Goal: Task Accomplishment & Management: Manage account settings

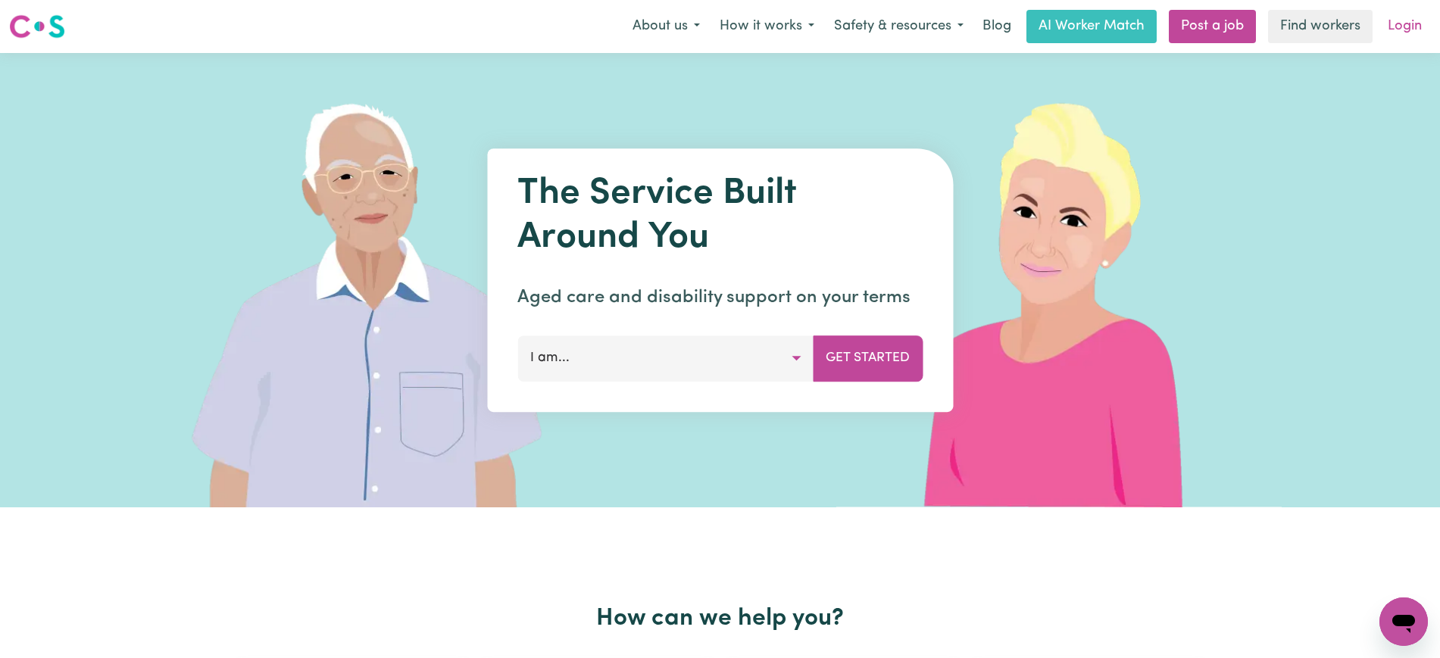
click at [1407, 24] on link "Login" at bounding box center [1405, 26] width 52 height 33
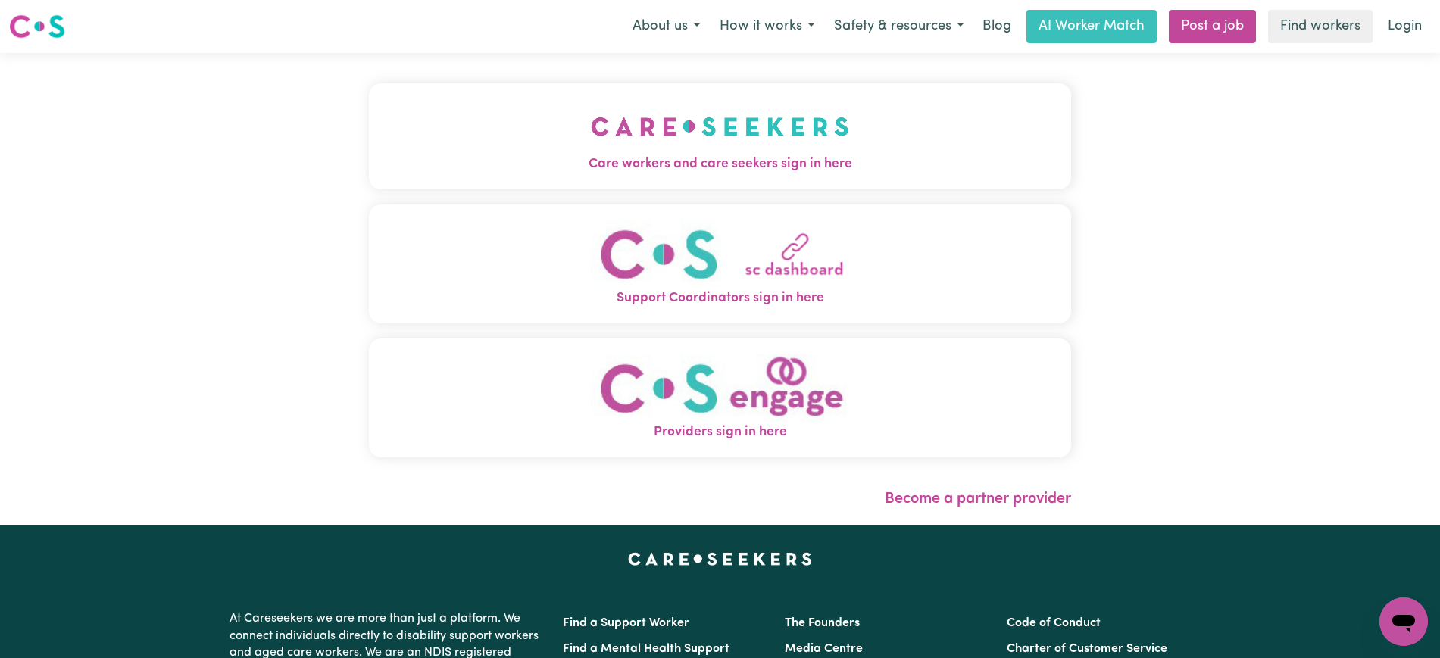
click at [851, 164] on span "Care workers and care seekers sign in here" at bounding box center [720, 165] width 702 height 20
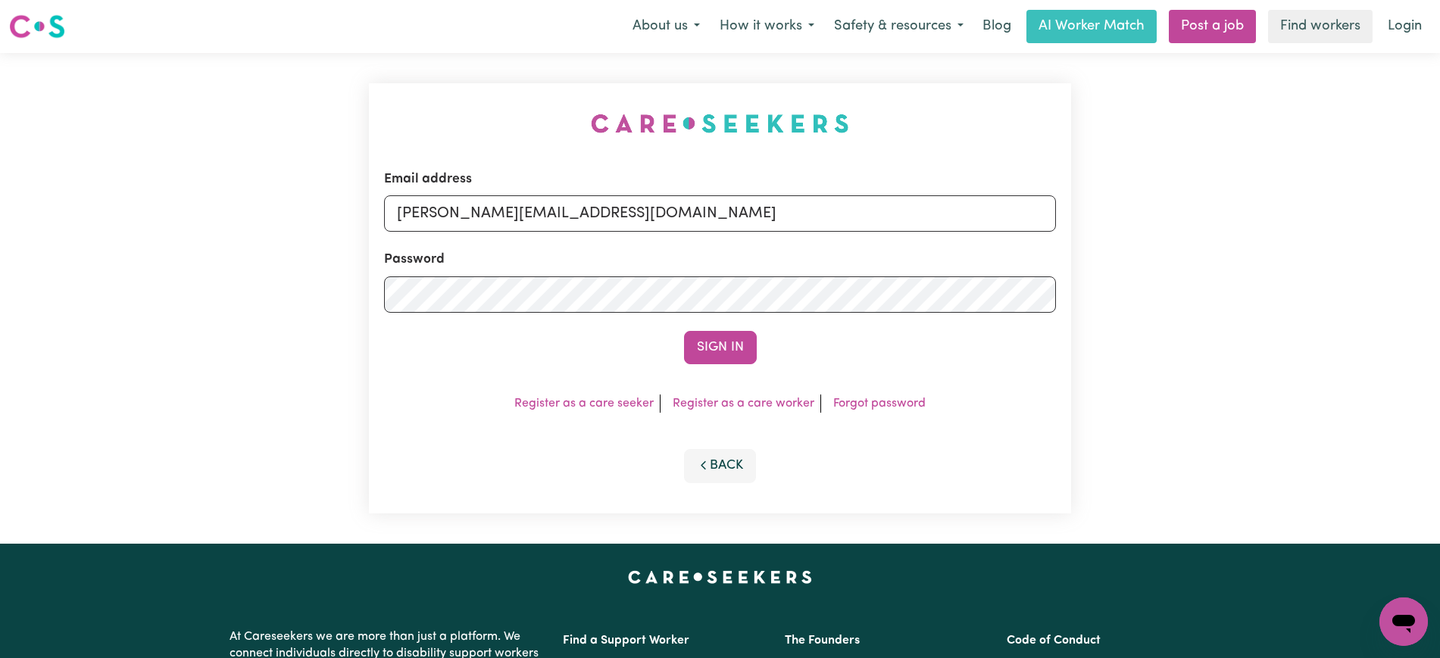
drag, startPoint x: 420, startPoint y: 119, endPoint x: 448, endPoint y: 121, distance: 28.1
click at [420, 118] on div "Email address [PERSON_NAME][EMAIL_ADDRESS][DOMAIN_NAME] Password Sign In Regist…" at bounding box center [720, 298] width 720 height 491
click at [682, 223] on input "[PERSON_NAME][EMAIL_ADDRESS][DOMAIN_NAME]" at bounding box center [720, 213] width 672 height 36
drag, startPoint x: 491, startPoint y: 215, endPoint x: 990, endPoint y: 214, distance: 499.2
click at [989, 214] on input "[EMAIL_ADDRESS][DOMAIN_NAME]" at bounding box center [720, 213] width 672 height 36
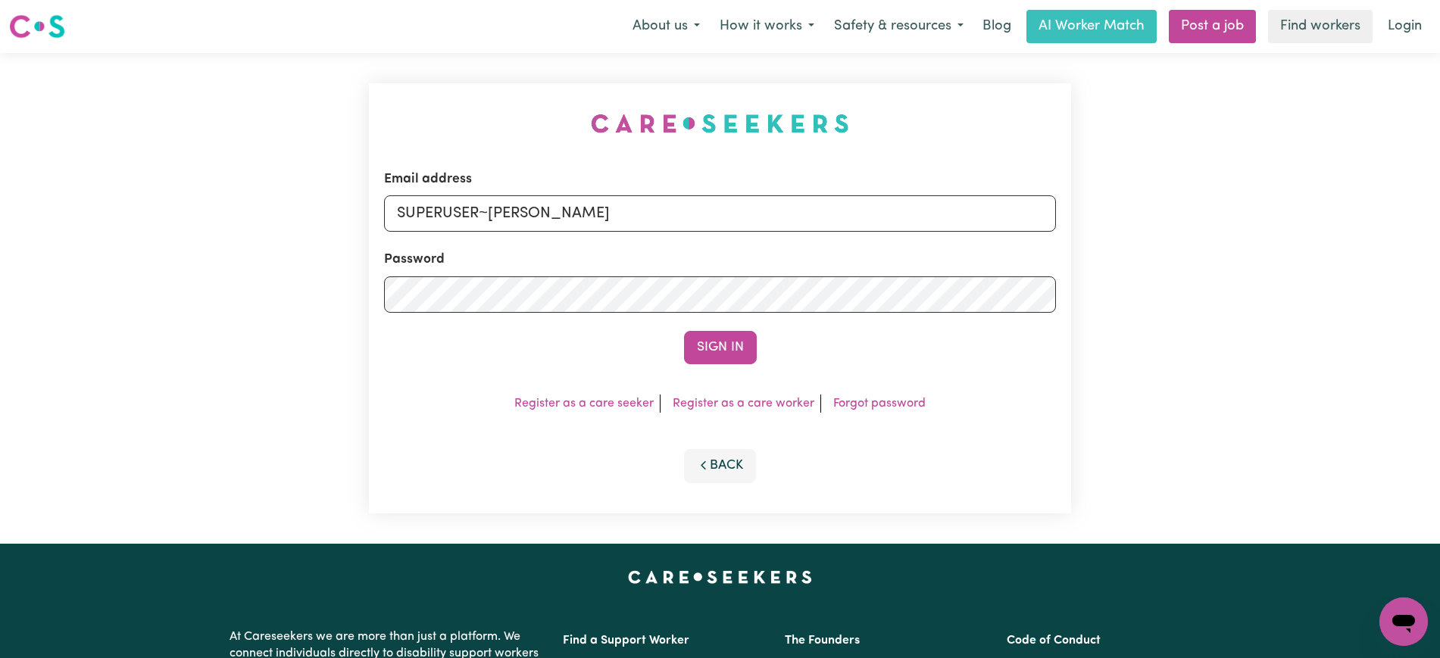
type input "[EMAIL_ADDRESS][DOMAIN_NAME]"
click at [684, 331] on button "Sign In" at bounding box center [720, 347] width 73 height 33
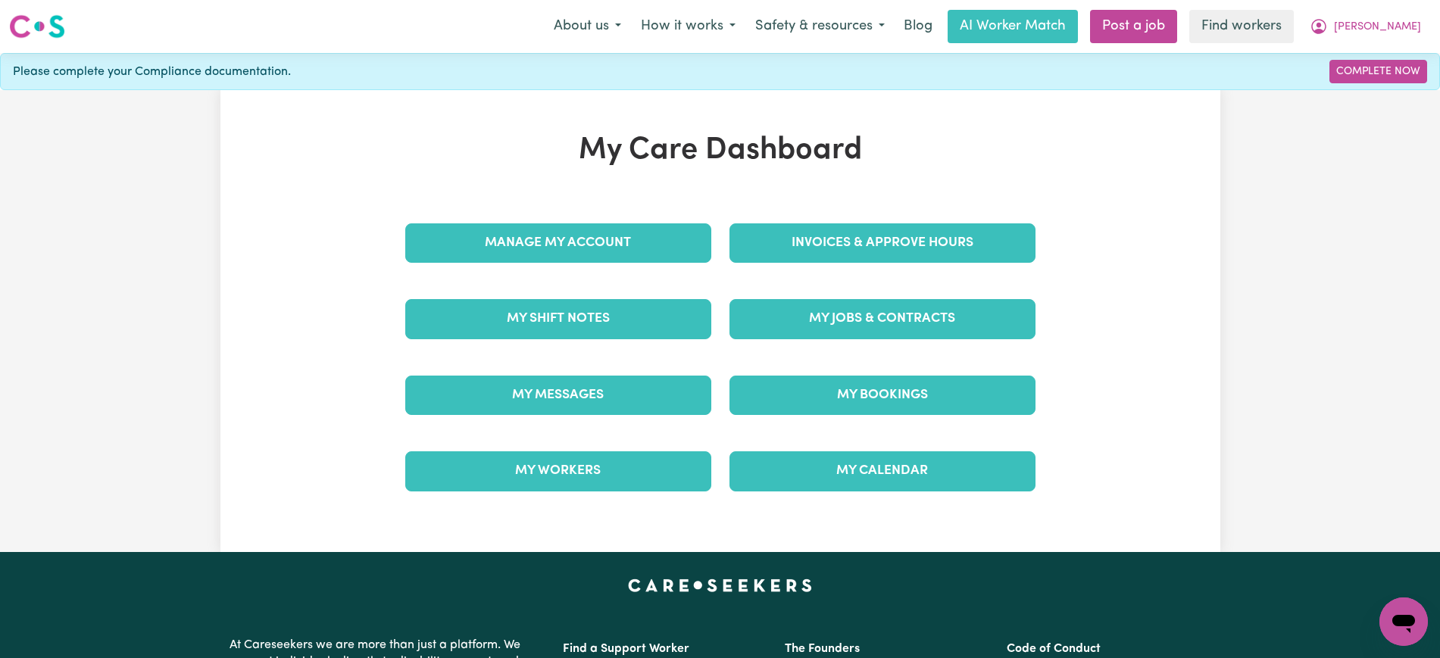
click at [774, 222] on div "Invoices & Approve Hours" at bounding box center [882, 243] width 324 height 76
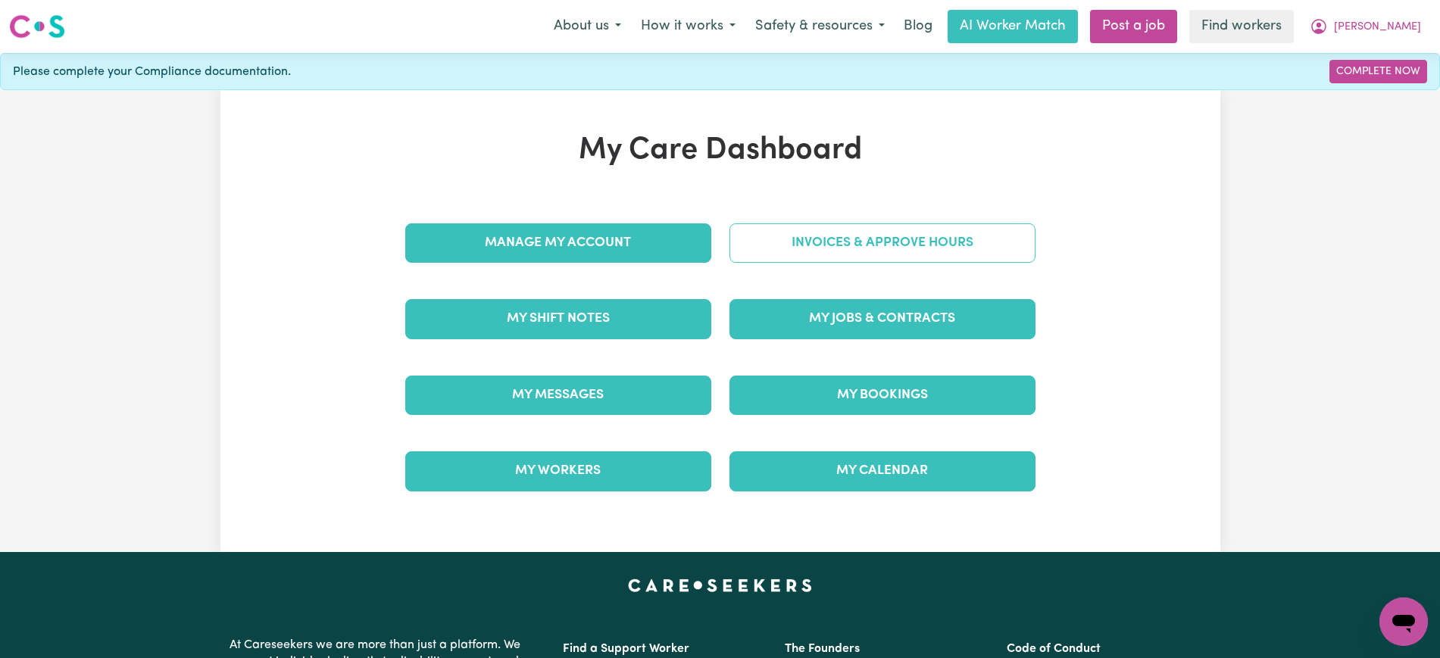
click at [770, 244] on link "Invoices & Approve Hours" at bounding box center [883, 242] width 306 height 39
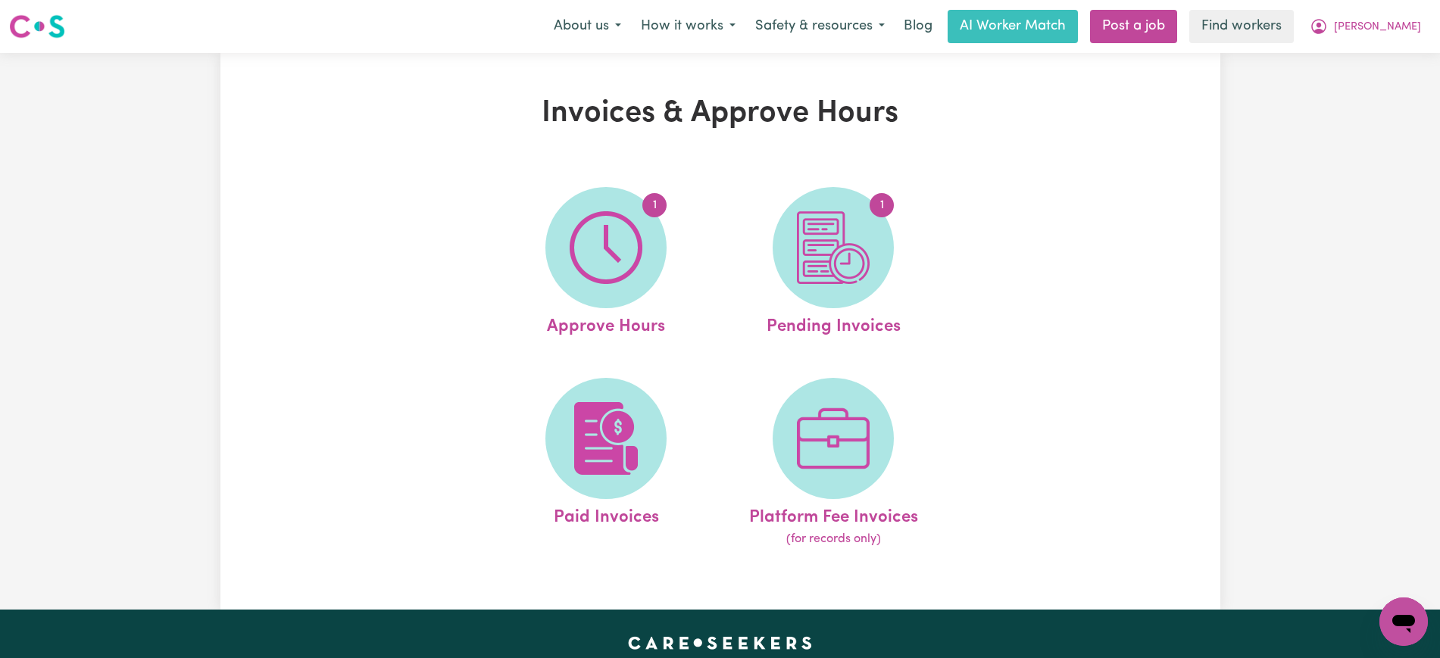
click at [633, 245] on img at bounding box center [606, 247] width 73 height 73
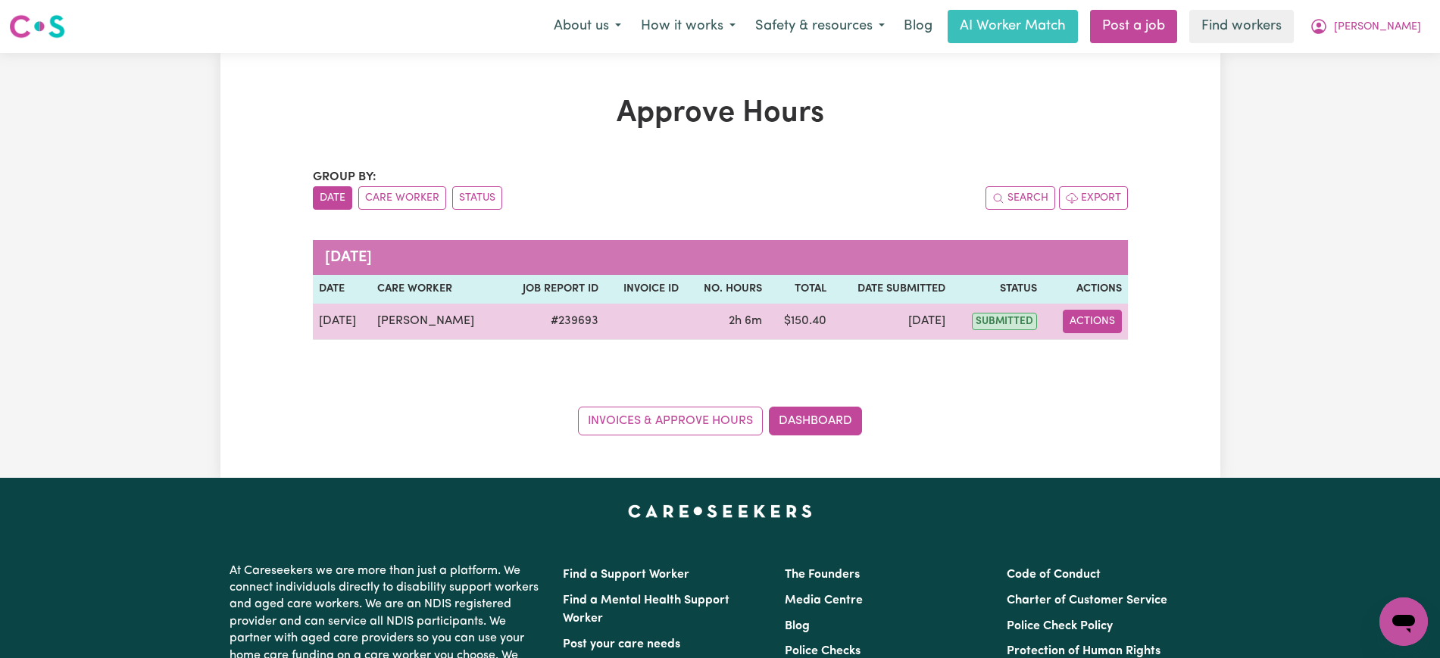
click at [1107, 324] on button "Actions" at bounding box center [1092, 321] width 59 height 23
click at [1121, 359] on link "View Job Report" at bounding box center [1128, 357] width 130 height 30
select select "pm"
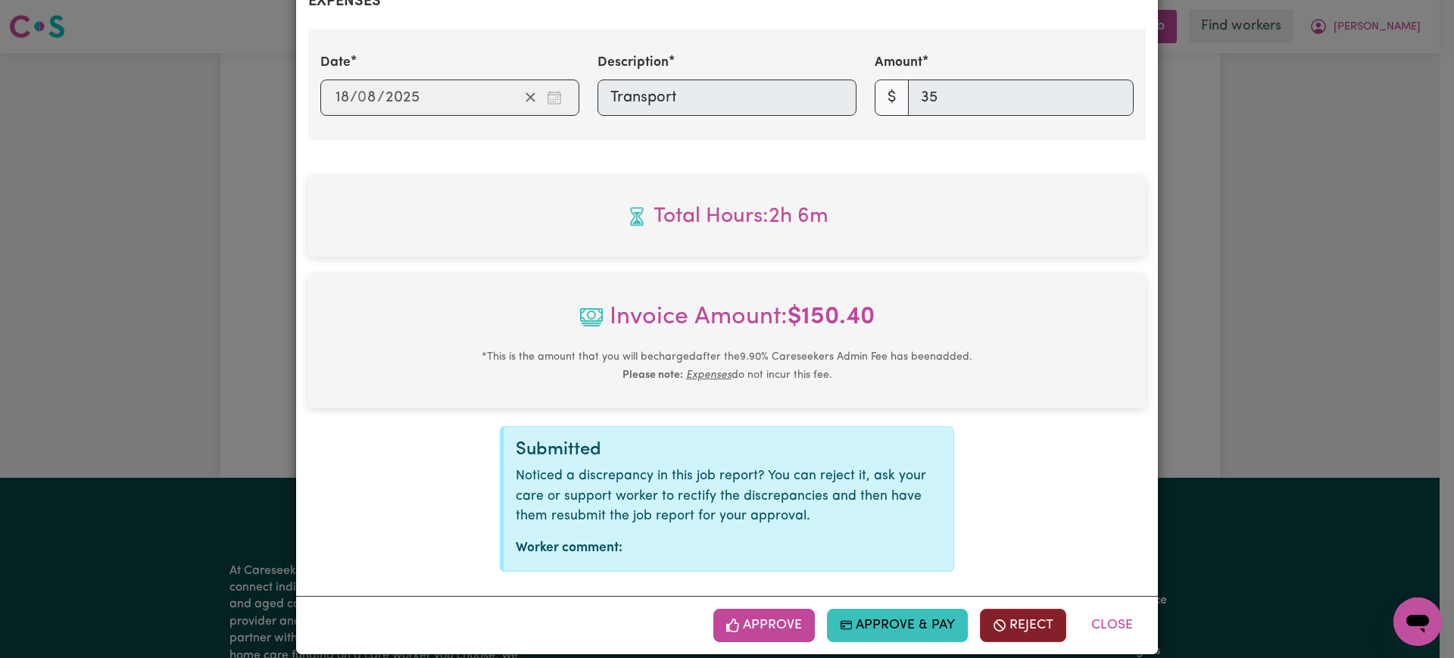
scroll to position [623, 0]
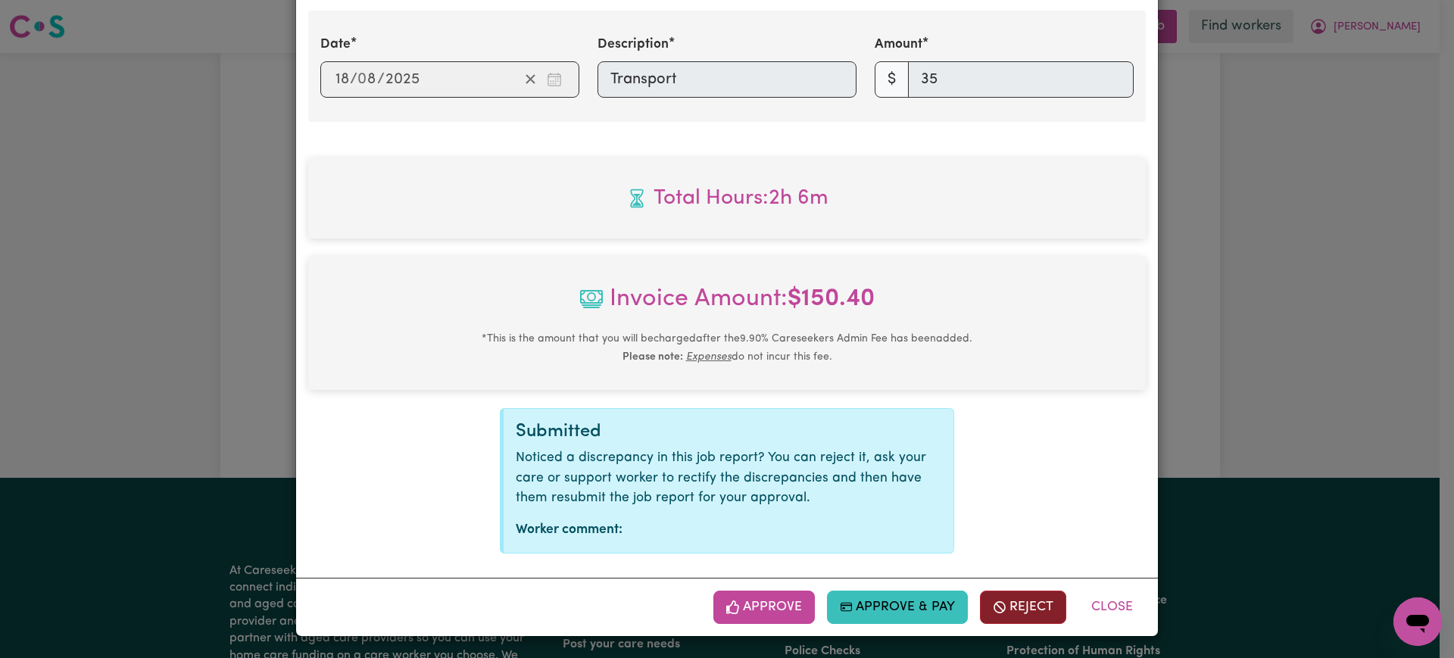
click at [1041, 601] on button "Reject" at bounding box center [1023, 607] width 86 height 33
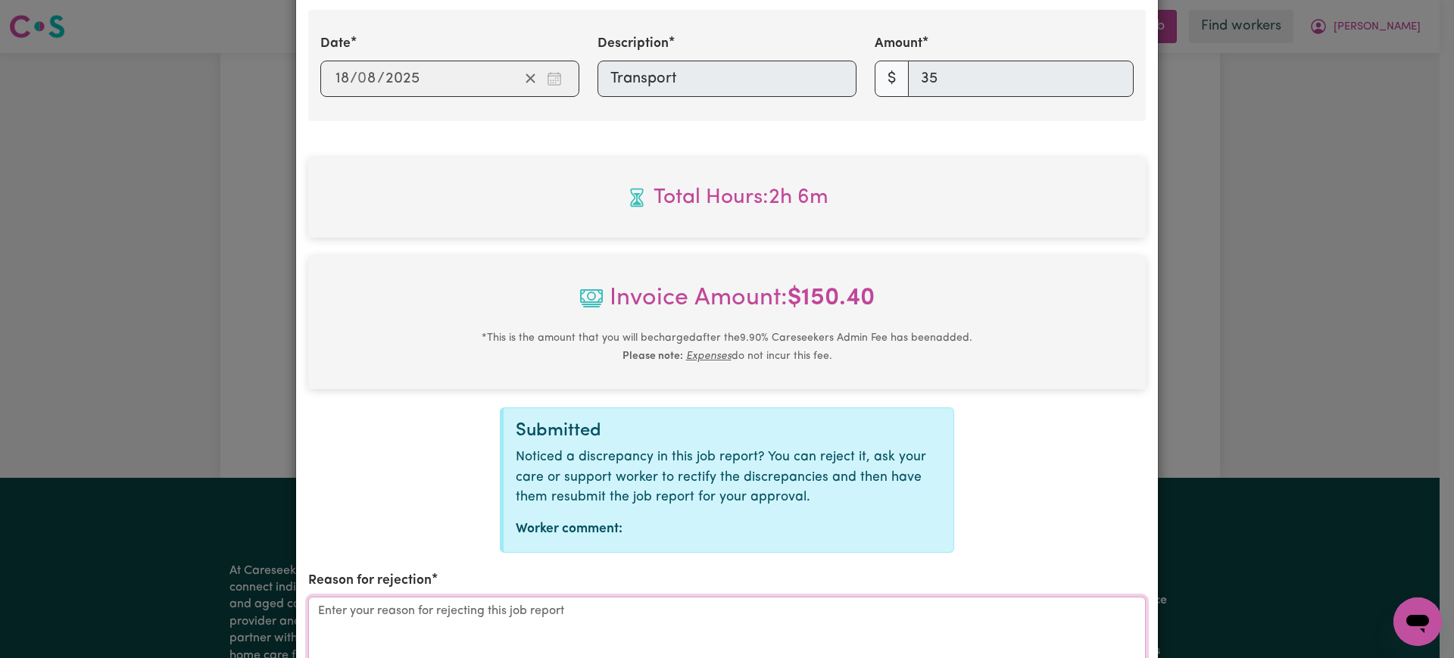
click at [667, 615] on textarea "Reason for rejection" at bounding box center [727, 654] width 838 height 114
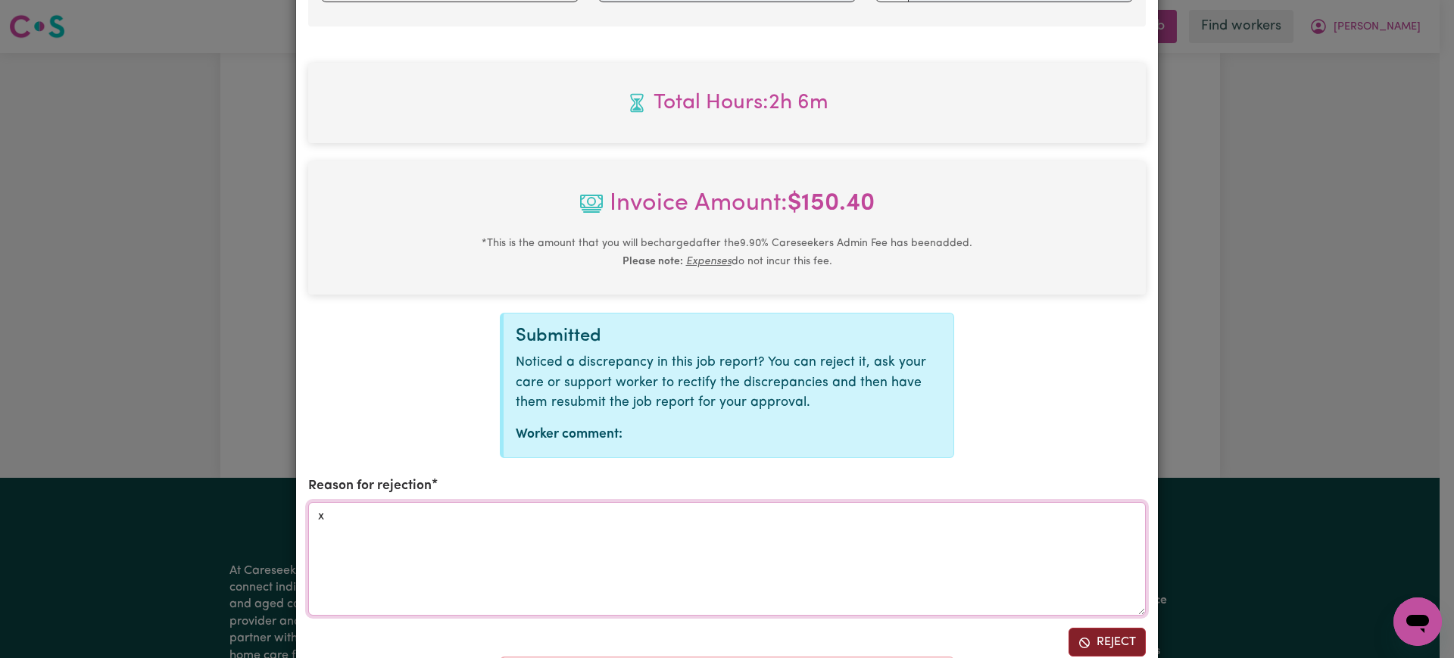
type textarea "x"
click at [1096, 643] on button "Reject" at bounding box center [1107, 642] width 77 height 29
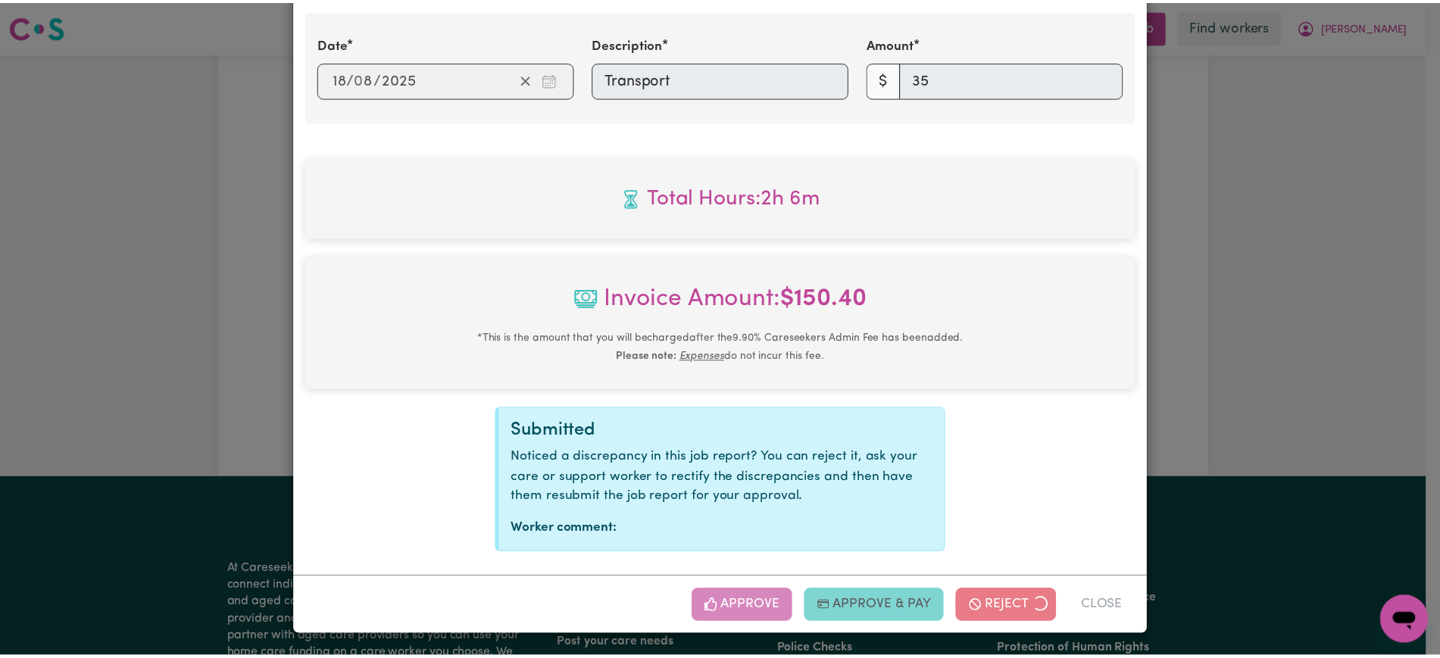
scroll to position [623, 0]
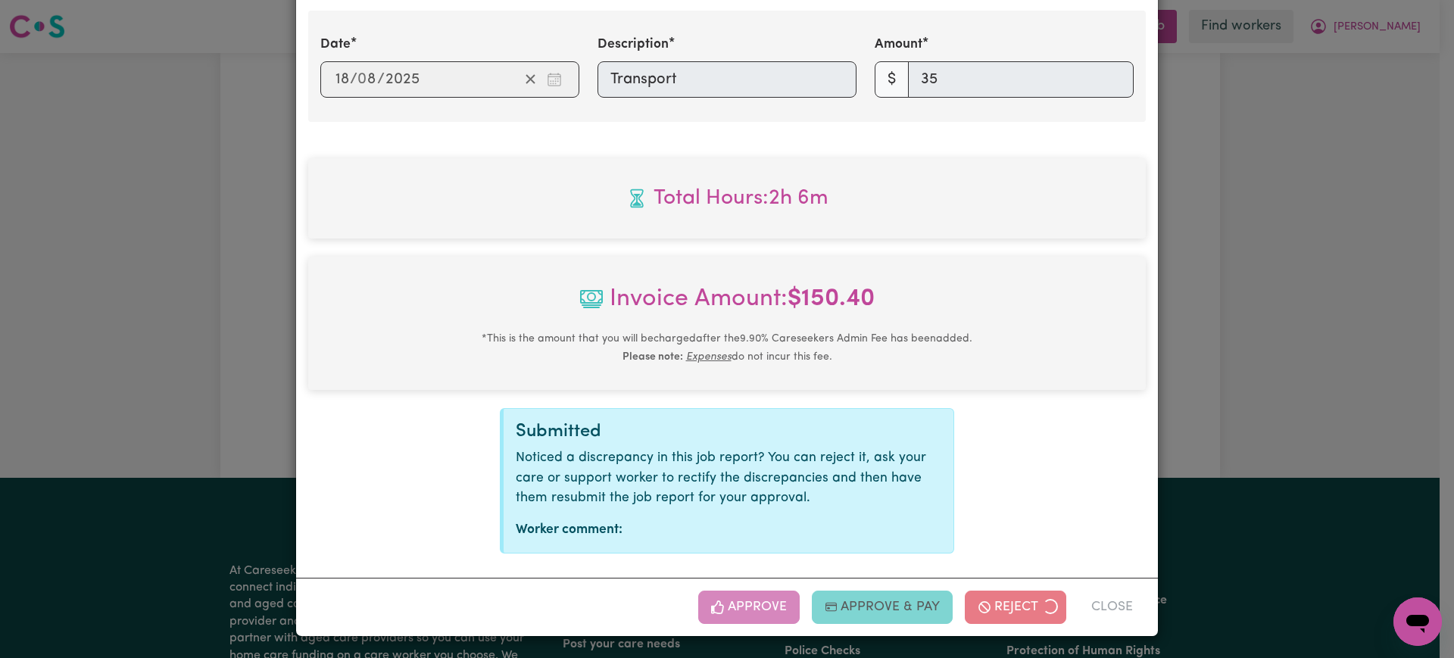
drag, startPoint x: 1251, startPoint y: 395, endPoint x: 1315, endPoint y: 85, distance: 317.0
click at [1252, 393] on div "Job Report # 239693 - [PERSON_NAME] Summary Job report # 239693 Client name: [G…" at bounding box center [727, 329] width 1454 height 658
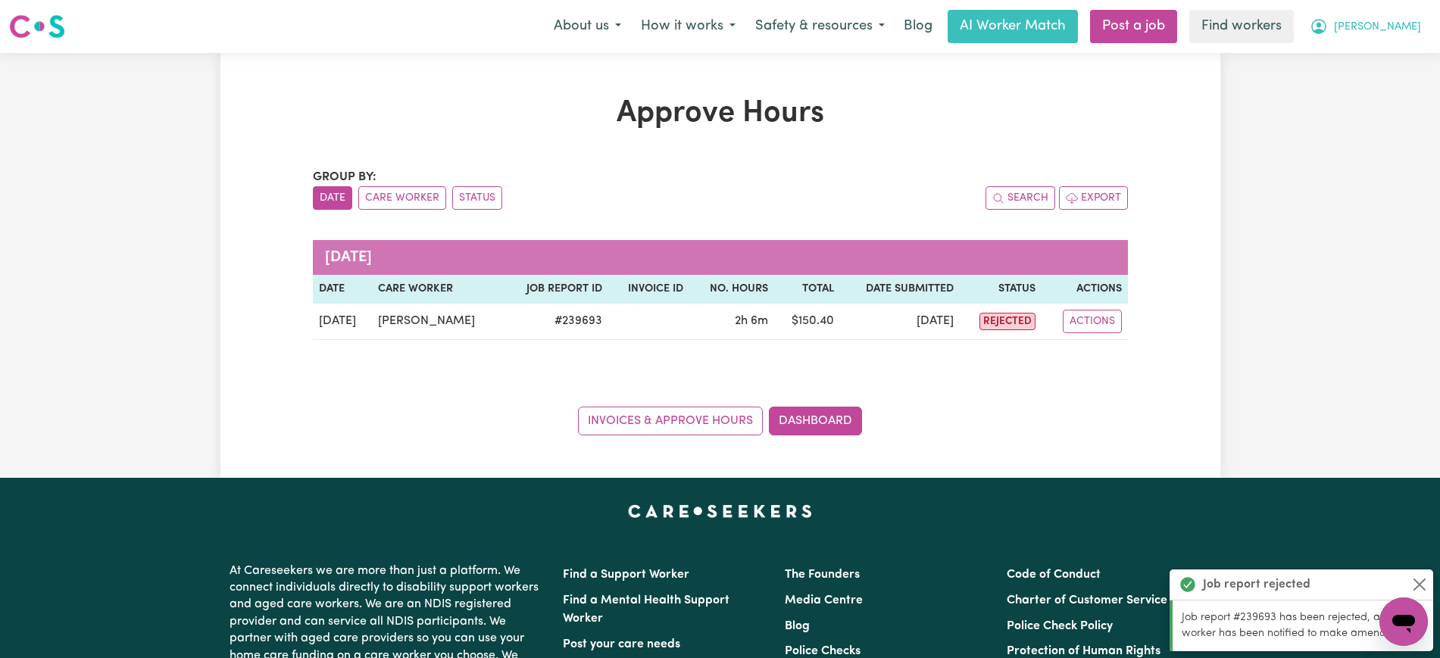
click at [1326, 27] on icon "My Account" at bounding box center [1318, 26] width 15 height 15
click at [1361, 85] on link "Logout" at bounding box center [1371, 87] width 120 height 29
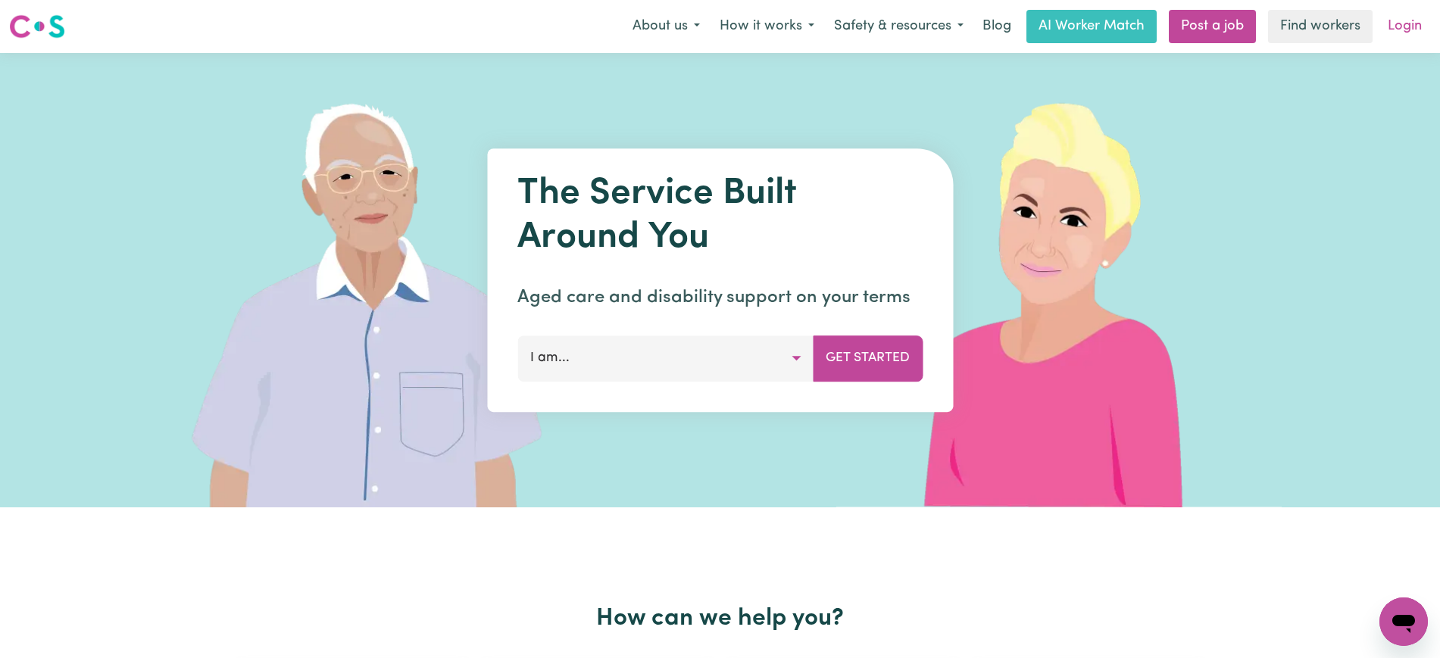
click at [1400, 21] on link "Login" at bounding box center [1405, 26] width 52 height 33
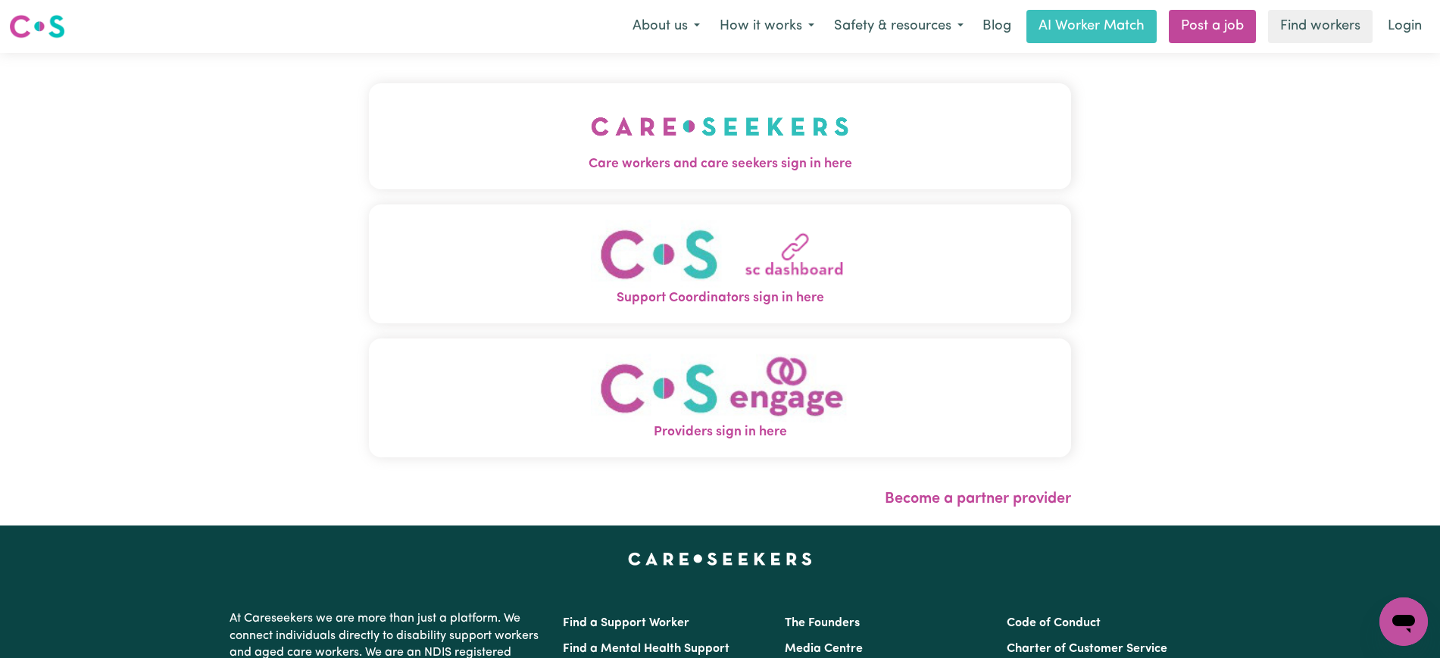
click at [809, 112] on button "Care workers and care seekers sign in here" at bounding box center [720, 136] width 702 height 106
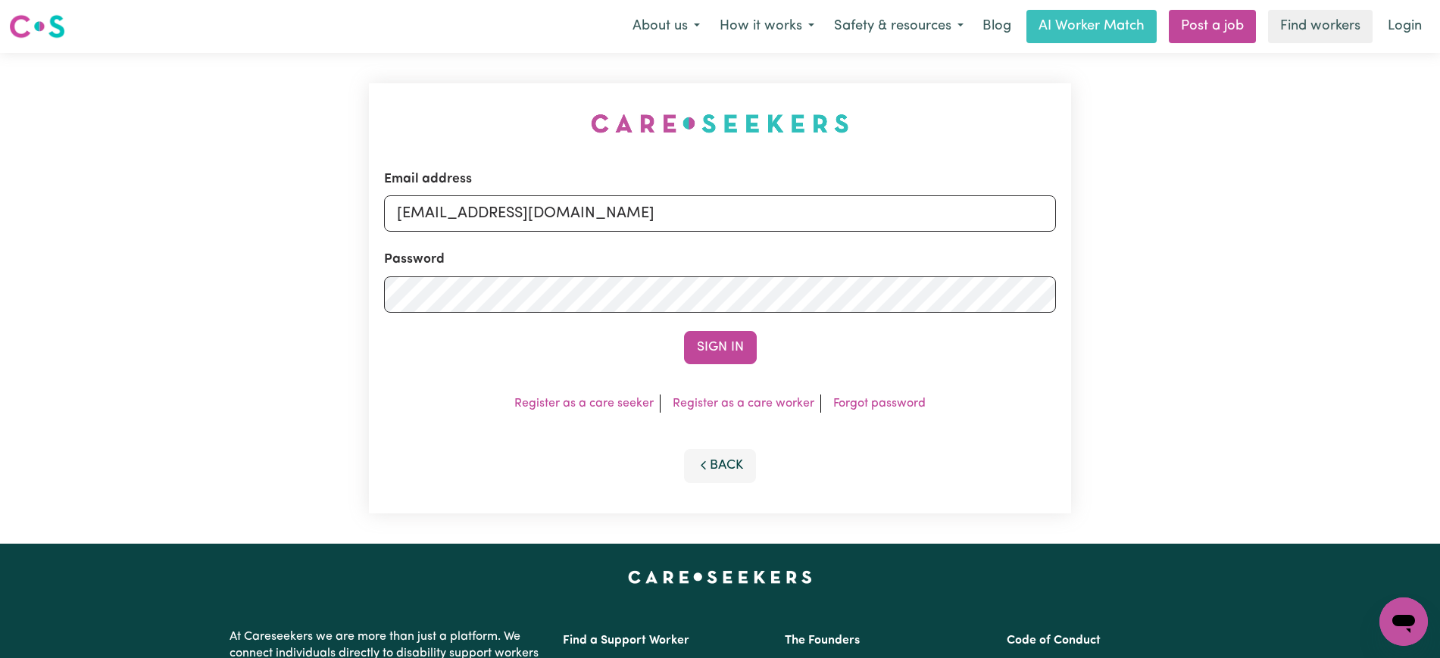
click at [277, 112] on div "Email address [EMAIL_ADDRESS][DOMAIN_NAME] Password Sign In Register as a care …" at bounding box center [720, 298] width 1440 height 491
drag, startPoint x: 476, startPoint y: 214, endPoint x: 1404, endPoint y: 242, distance: 928.4
click at [1426, 239] on div "Email address [EMAIL_ADDRESS][DOMAIN_NAME] Password Sign In Register as a care …" at bounding box center [720, 298] width 1440 height 491
type input "superuser~[EMAIL_ADDRESS][DOMAIN_NAME]"
click at [684, 331] on button "Sign In" at bounding box center [720, 347] width 73 height 33
